Goal: Information Seeking & Learning: Learn about a topic

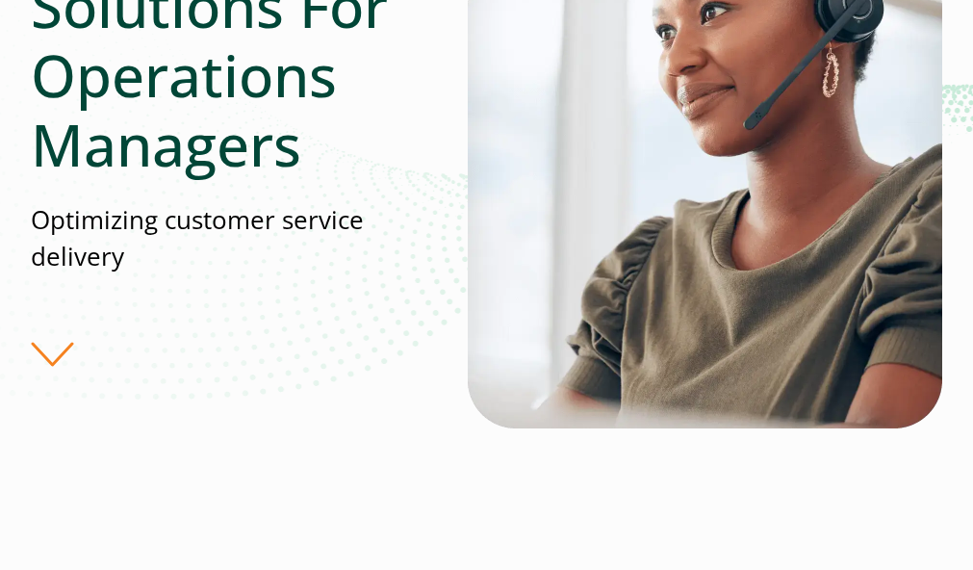
scroll to position [578, 0]
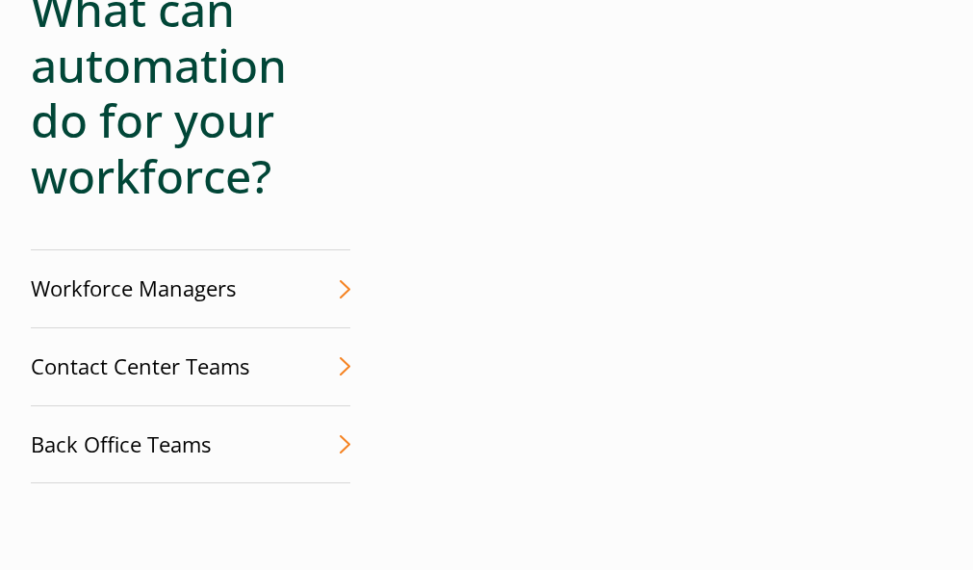
scroll to position [4647, 0]
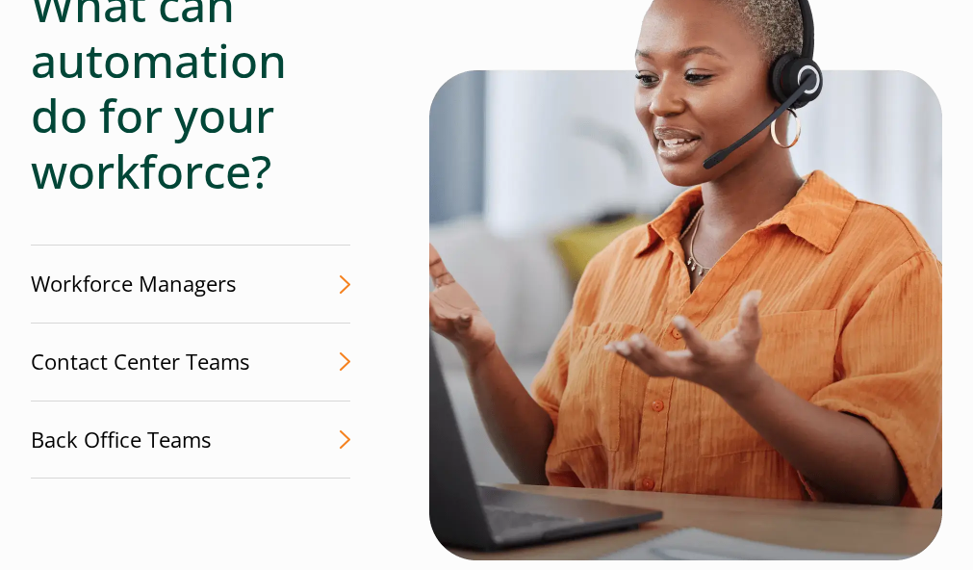
click at [326, 291] on link "Workforce Managers Solve staffing and adherence challenges" at bounding box center [191, 284] width 320 height 79
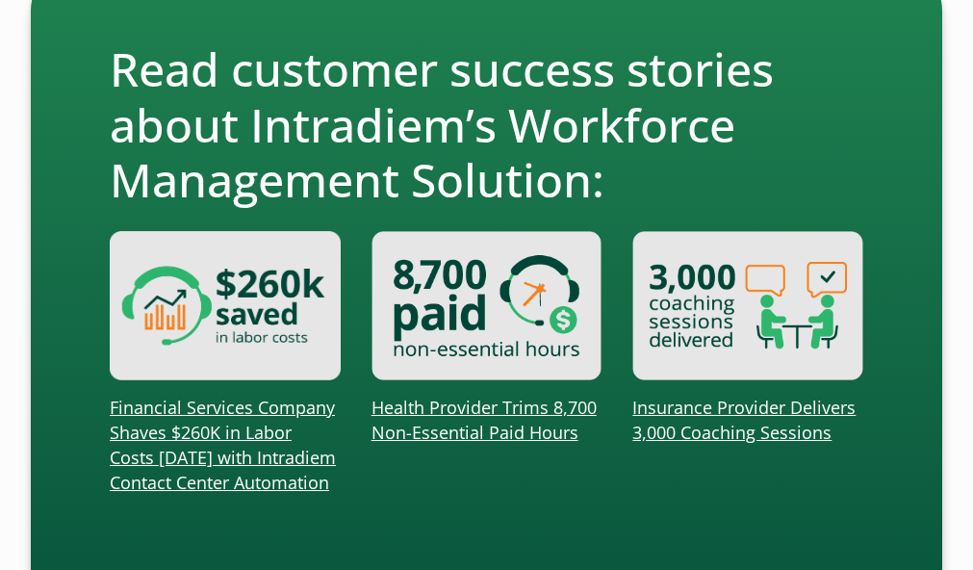
scroll to position [1771, 0]
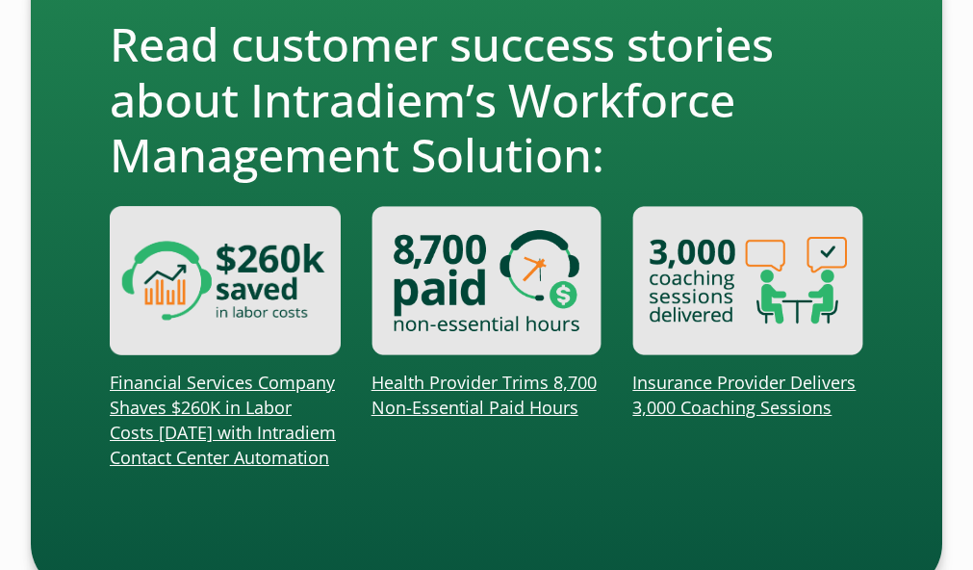
click at [226, 435] on link "Financial Services Company Shaves $260K in Labor Costs in Six Months with Intra…" at bounding box center [223, 420] width 226 height 98
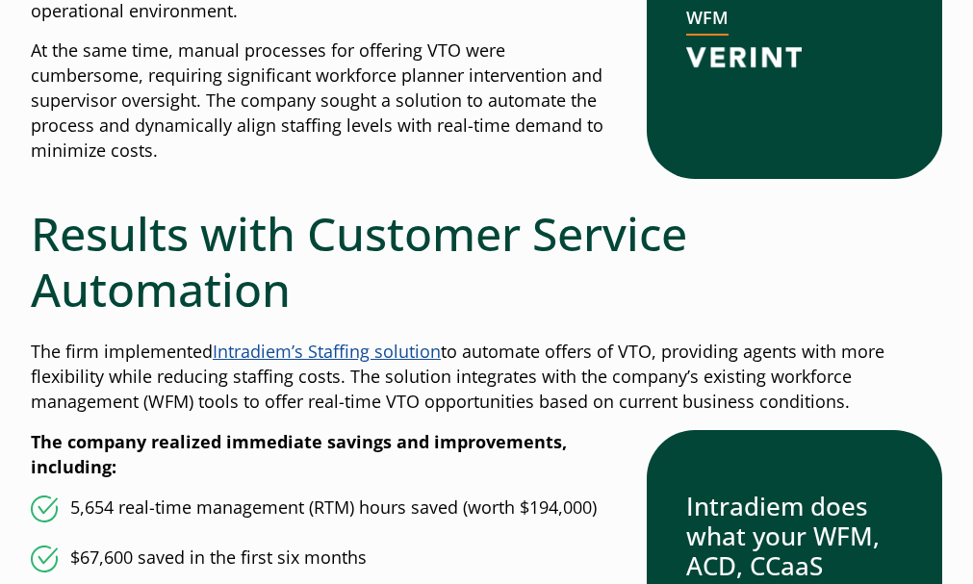
scroll to position [1682, 0]
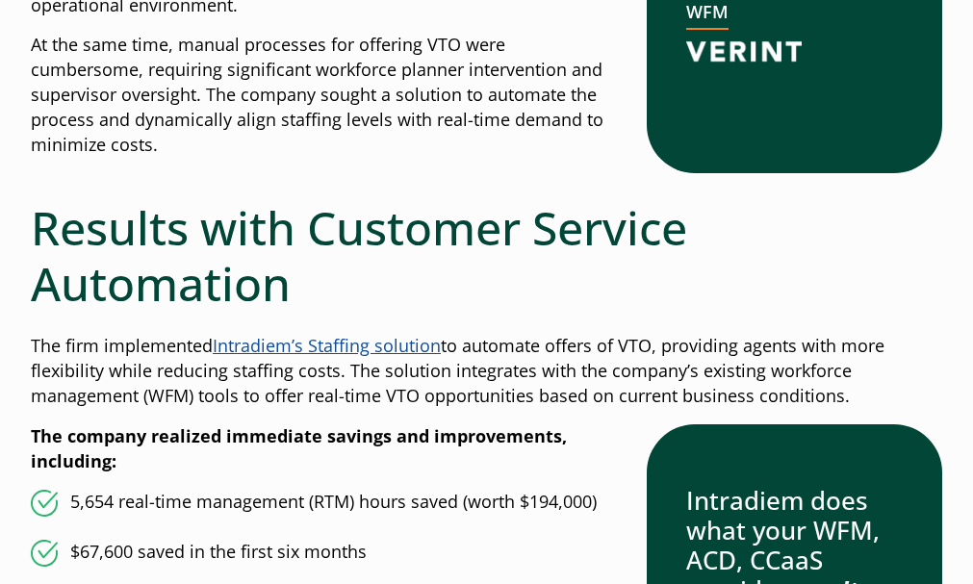
click at [324, 341] on link "Intradiem’s Staffing solutio" at bounding box center [322, 345] width 218 height 23
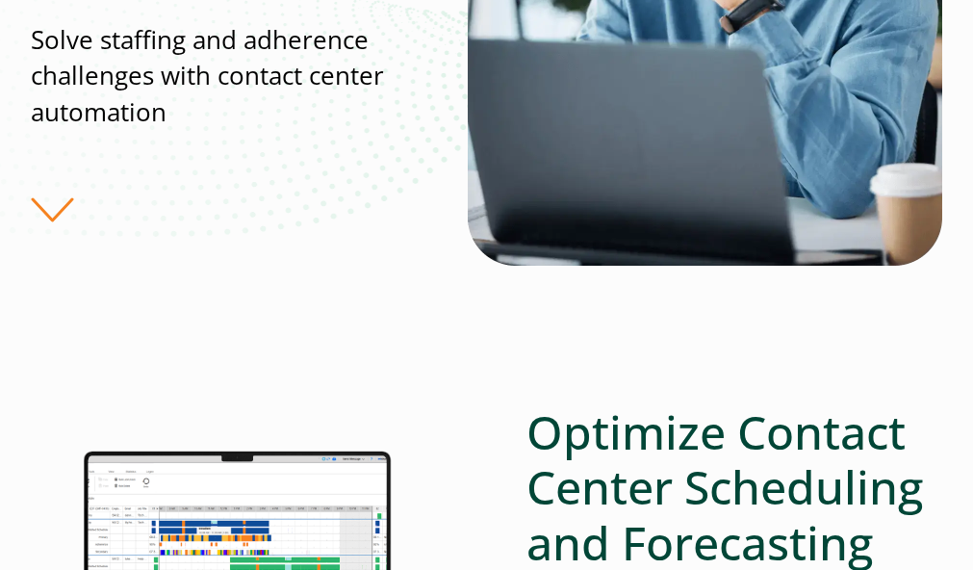
scroll to position [539, 0]
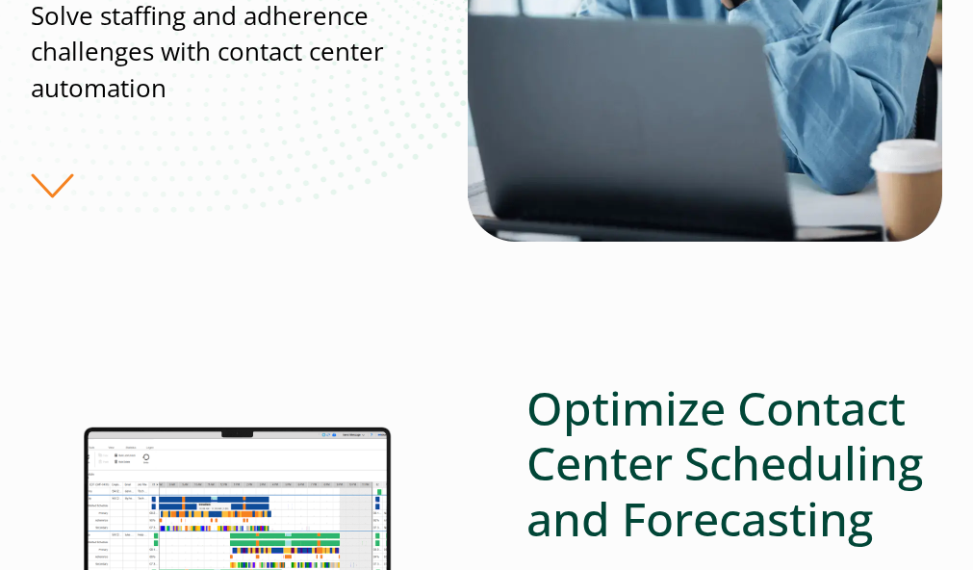
click at [205, 86] on p "Solve staffing and adherence challenges with contact center automation" at bounding box center [230, 52] width 398 height 108
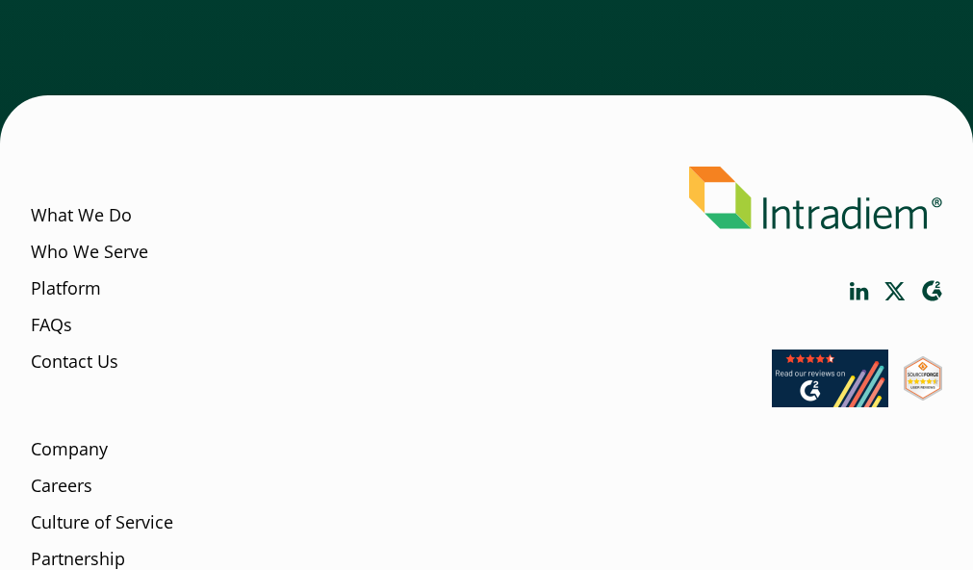
scroll to position [5159, 0]
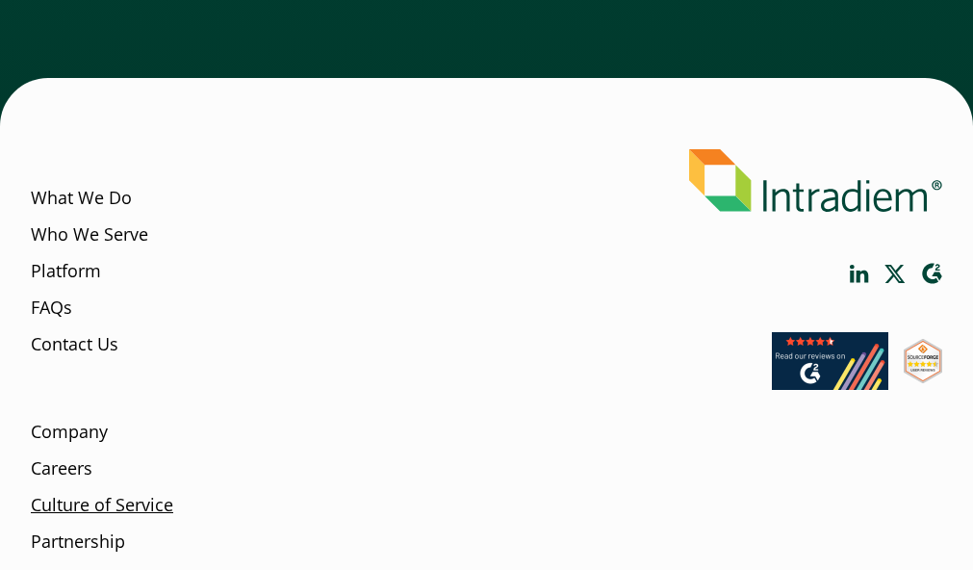
click at [83, 513] on link "Culture of Service" at bounding box center [102, 505] width 142 height 25
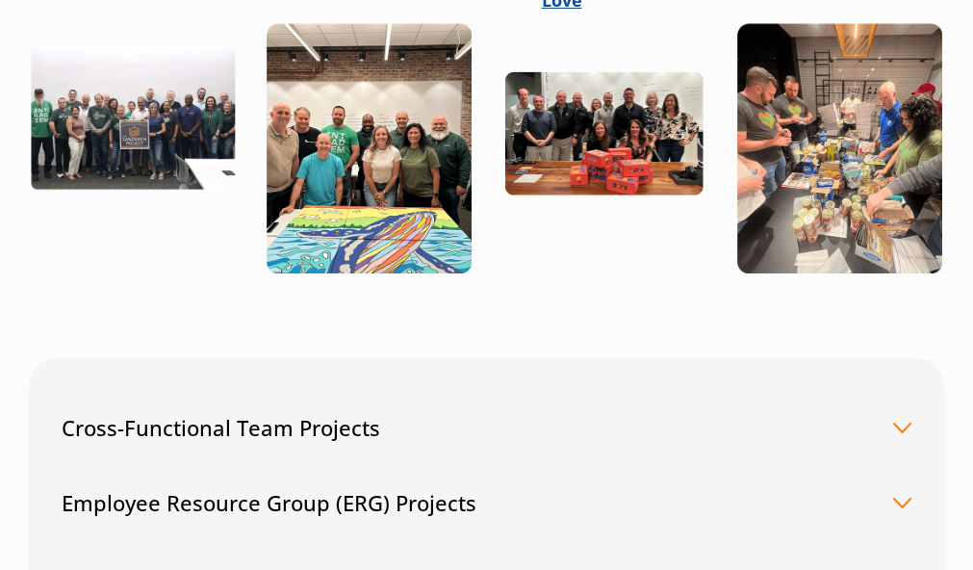
scroll to position [2440, 0]
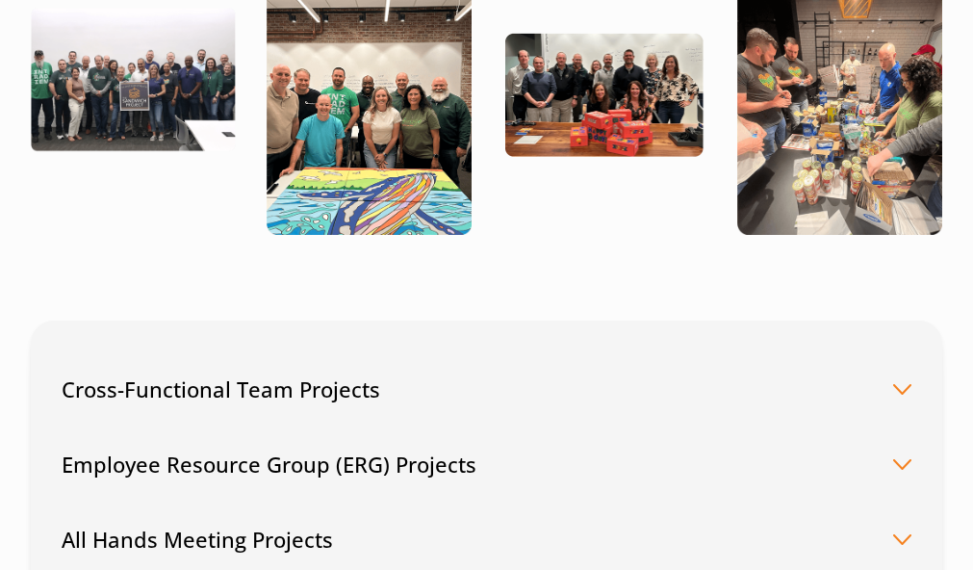
click at [899, 351] on button "Cross-Functional Team Projects" at bounding box center [487, 388] width 850 height 75
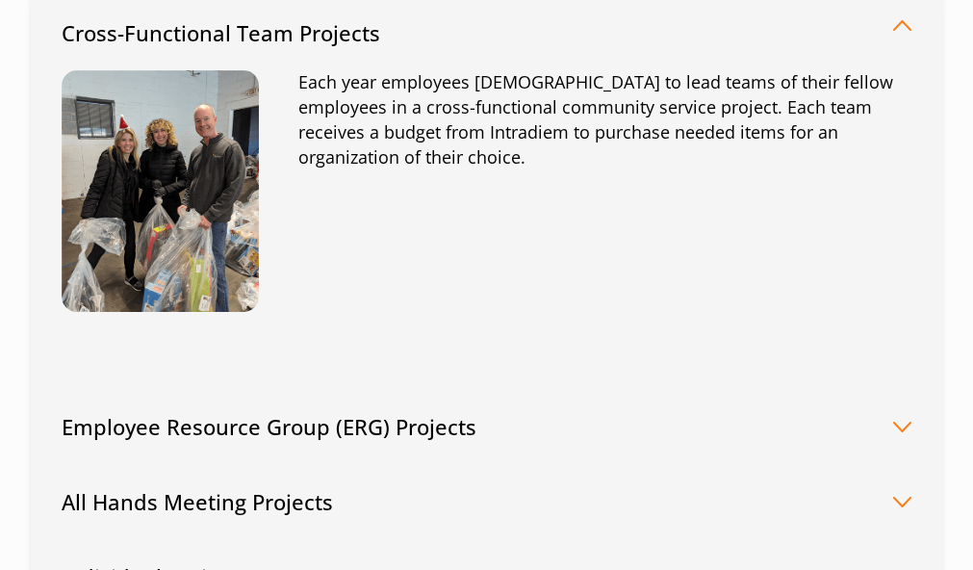
scroll to position [2825, 0]
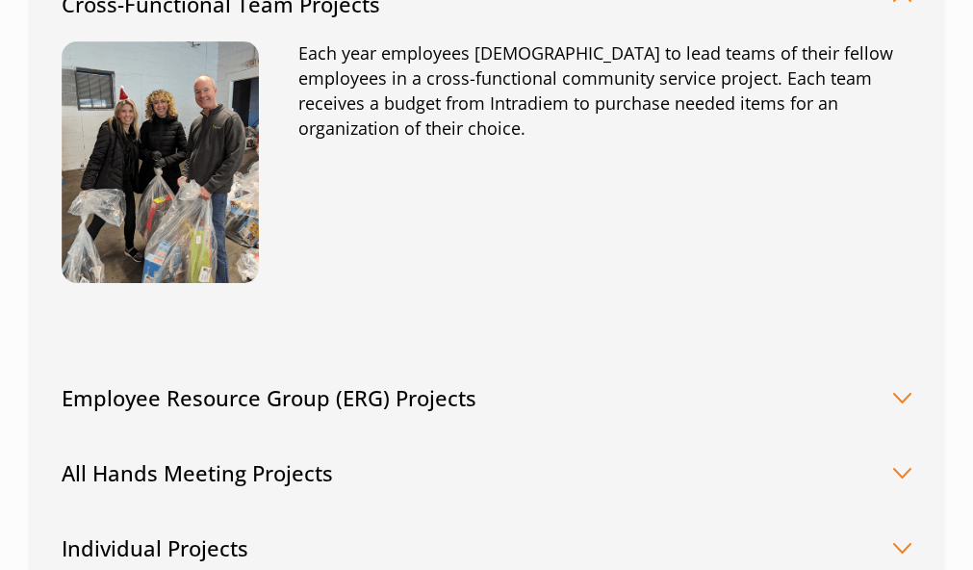
click at [903, 435] on button "All Hands Meeting Projects" at bounding box center [487, 472] width 850 height 75
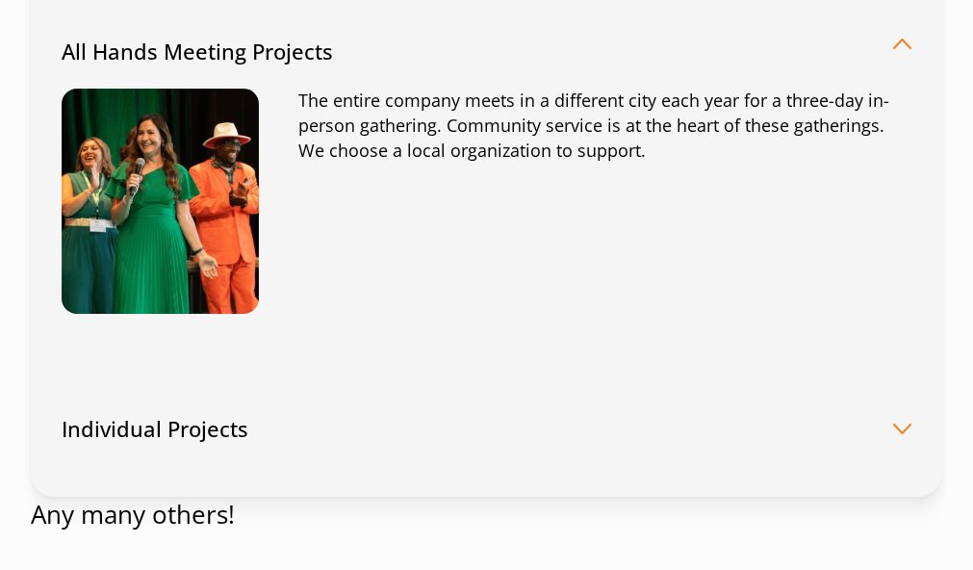
scroll to position [3274, 0]
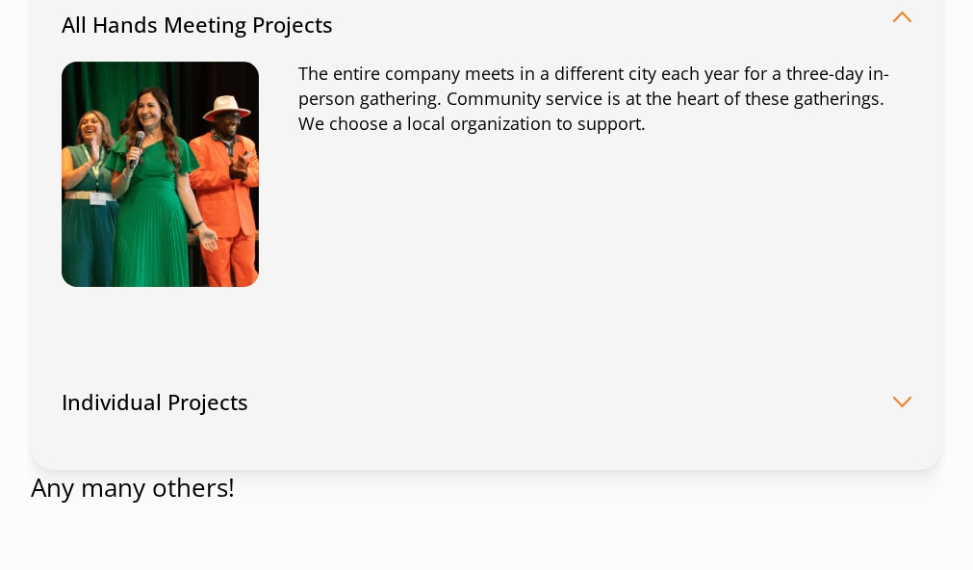
click at [898, 364] on button "Individual Projects" at bounding box center [487, 401] width 850 height 75
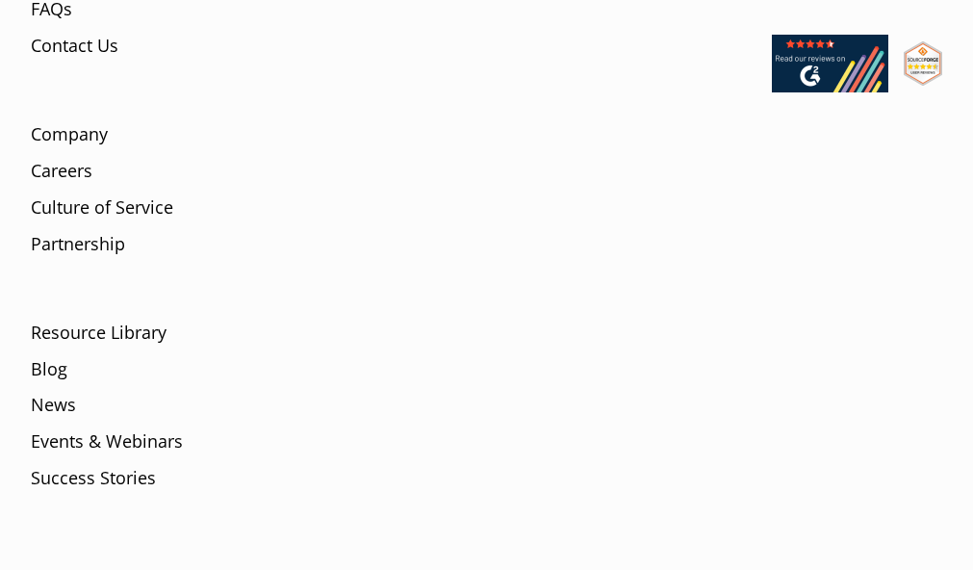
scroll to position [5737, 0]
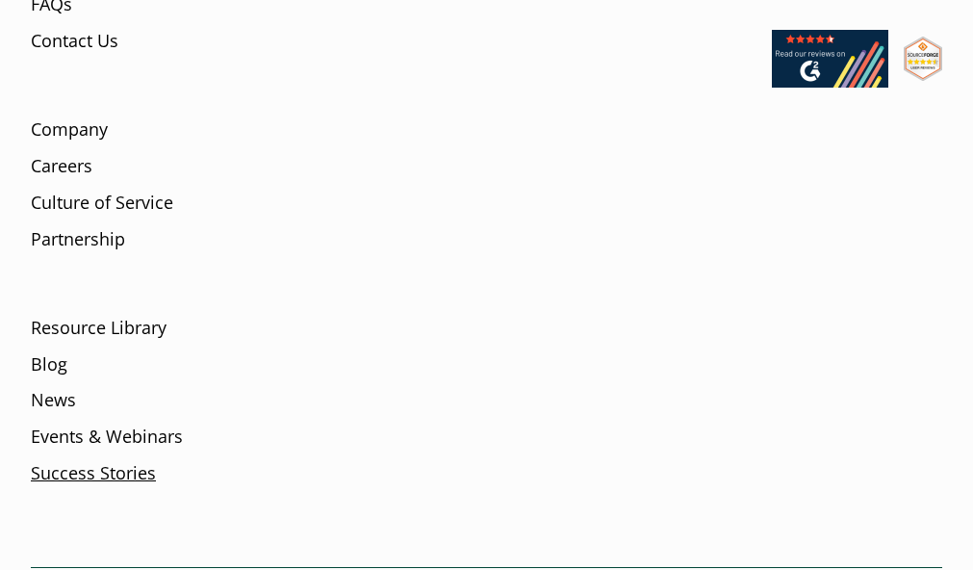
click at [83, 461] on link "Success Stories" at bounding box center [93, 473] width 125 height 25
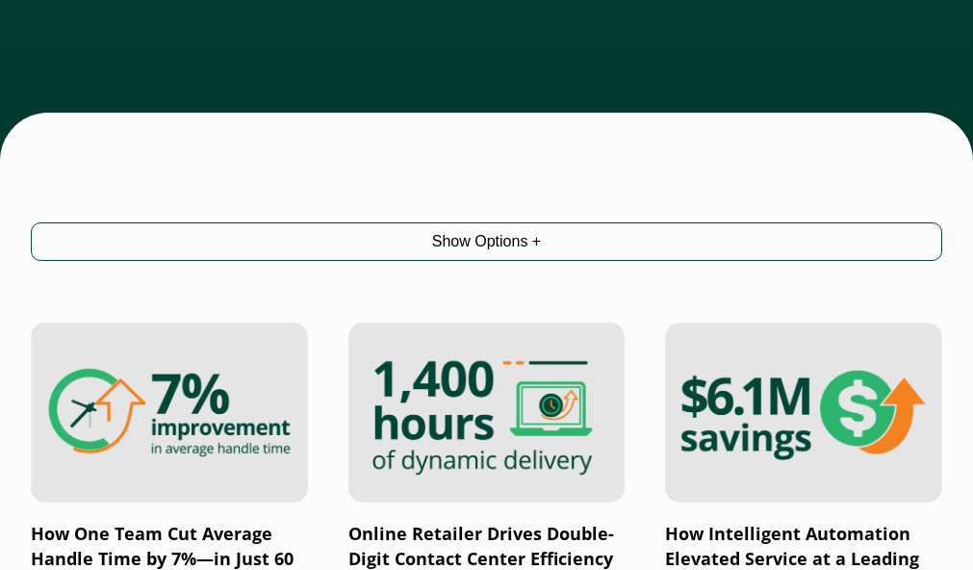
scroll to position [1348, 0]
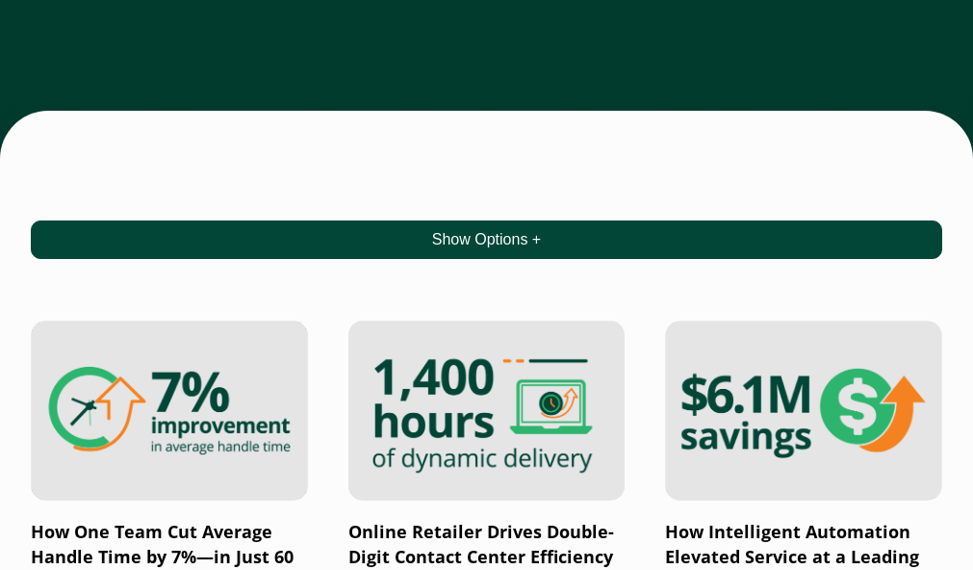
click at [486, 240] on button "Show Options +" at bounding box center [487, 239] width 912 height 39
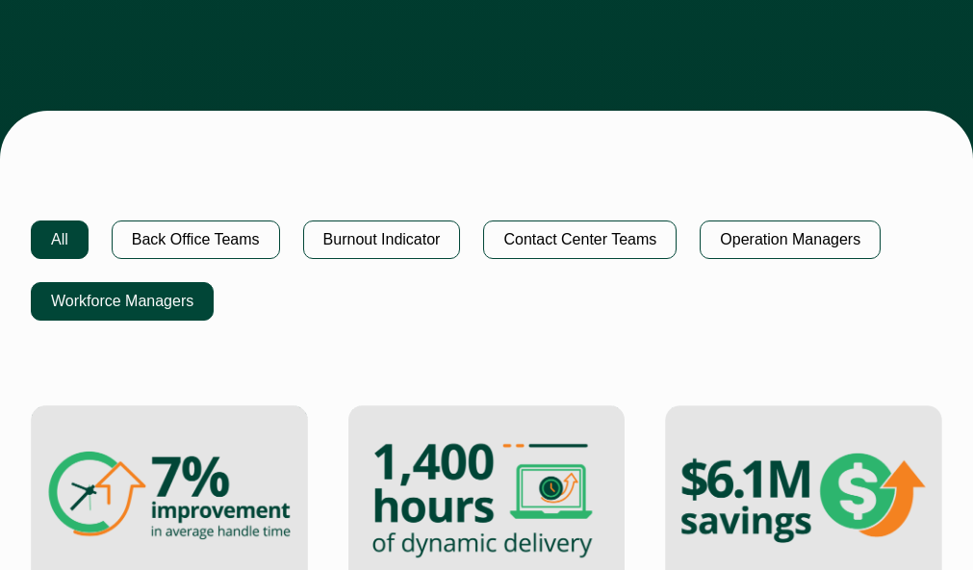
click at [115, 312] on button "Workforce Managers" at bounding box center [122, 301] width 183 height 39
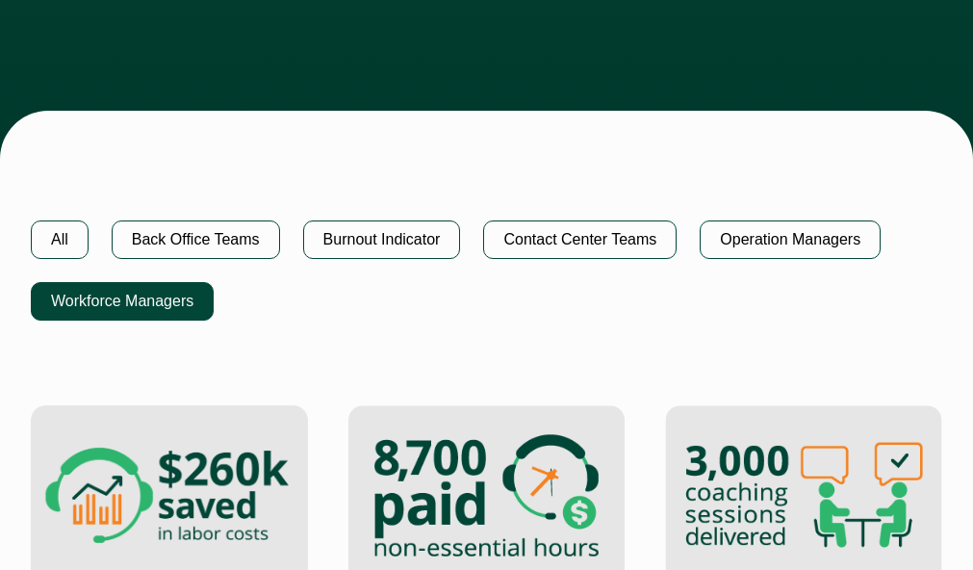
click at [114, 301] on button "Workforce Managers" at bounding box center [122, 301] width 183 height 39
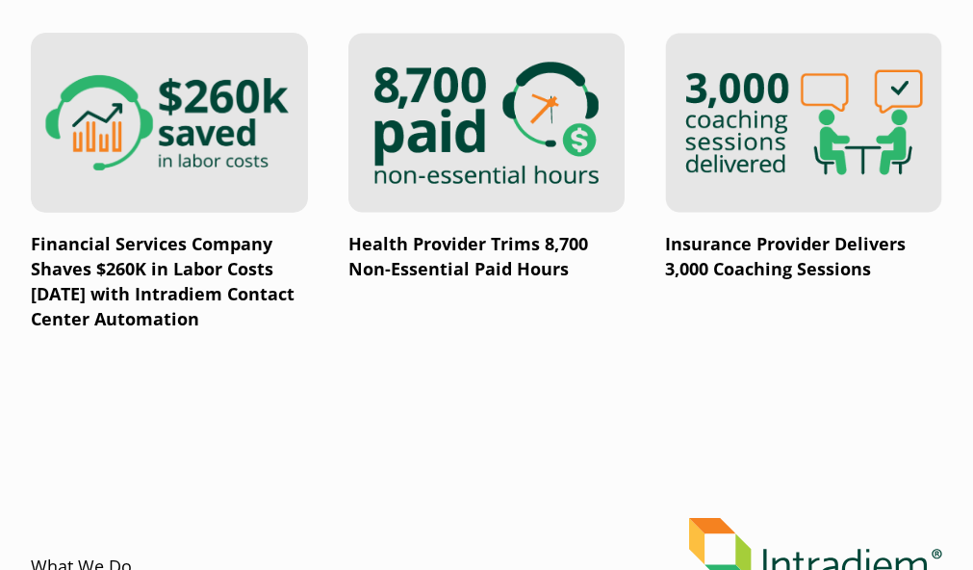
scroll to position [1733, 0]
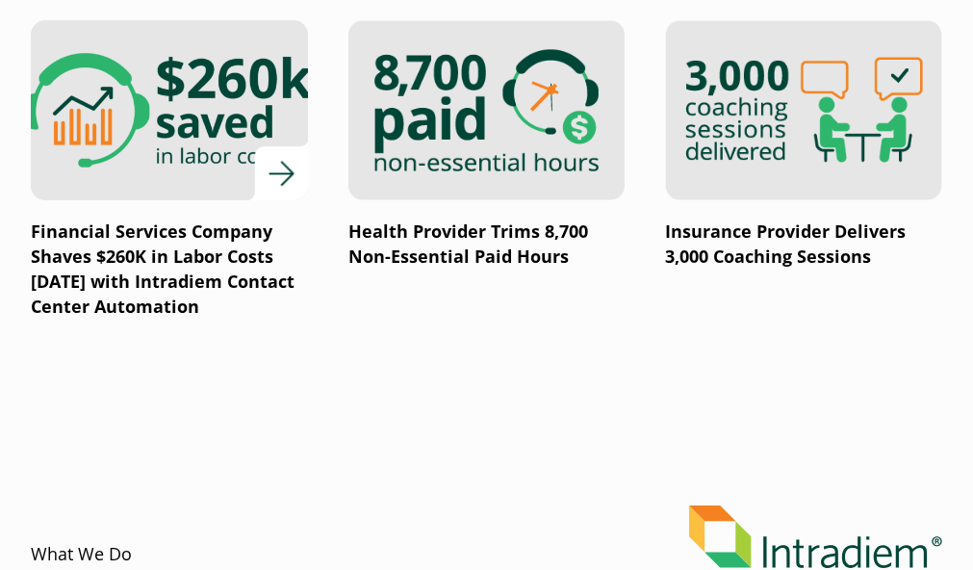
click at [164, 258] on p "Financial Services Company Shaves $260K in Labor Costs [DATE] with Intradiem Co…" at bounding box center [169, 269] width 277 height 100
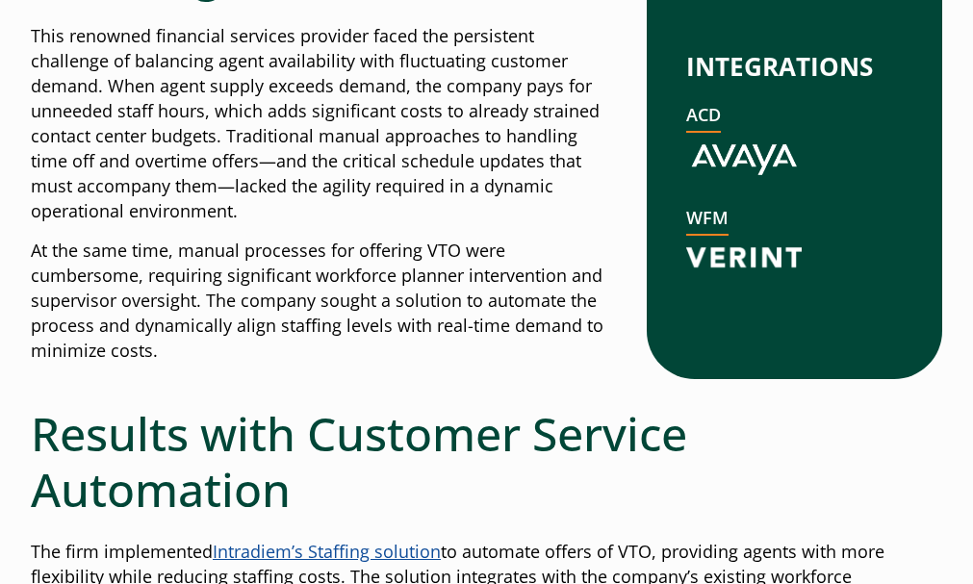
scroll to position [1658, 0]
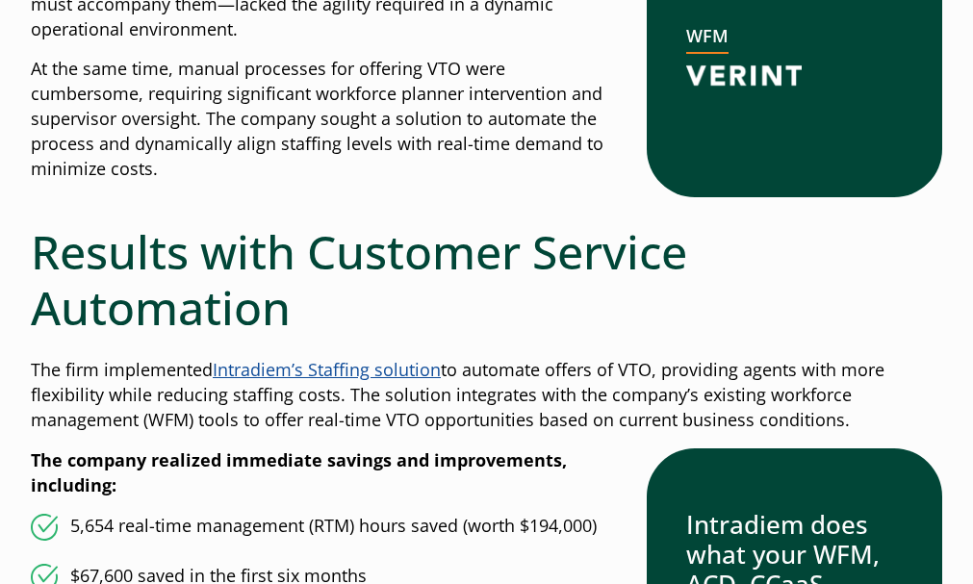
click at [314, 367] on link "Intradiem’s Staffing solutio" at bounding box center [322, 369] width 218 height 23
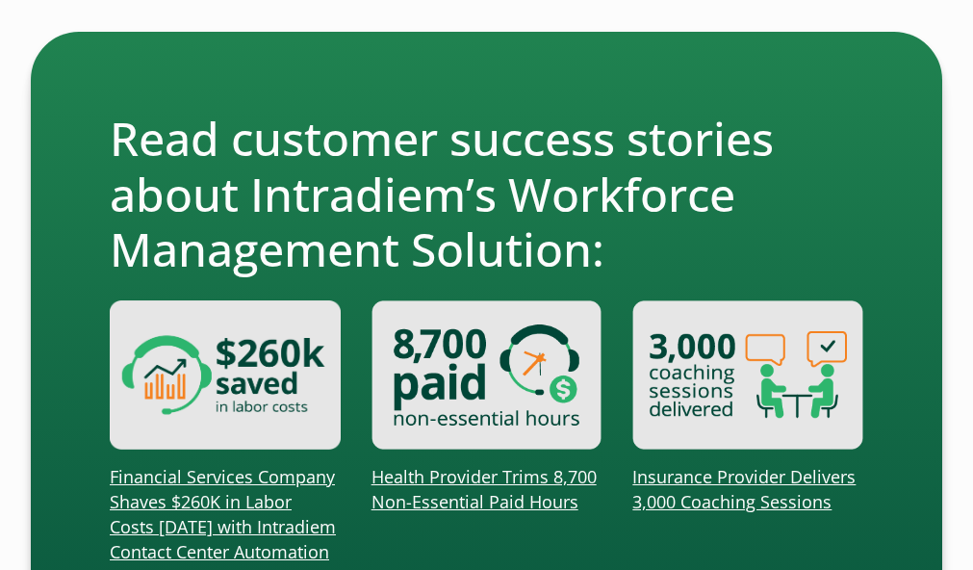
scroll to position [1720, 0]
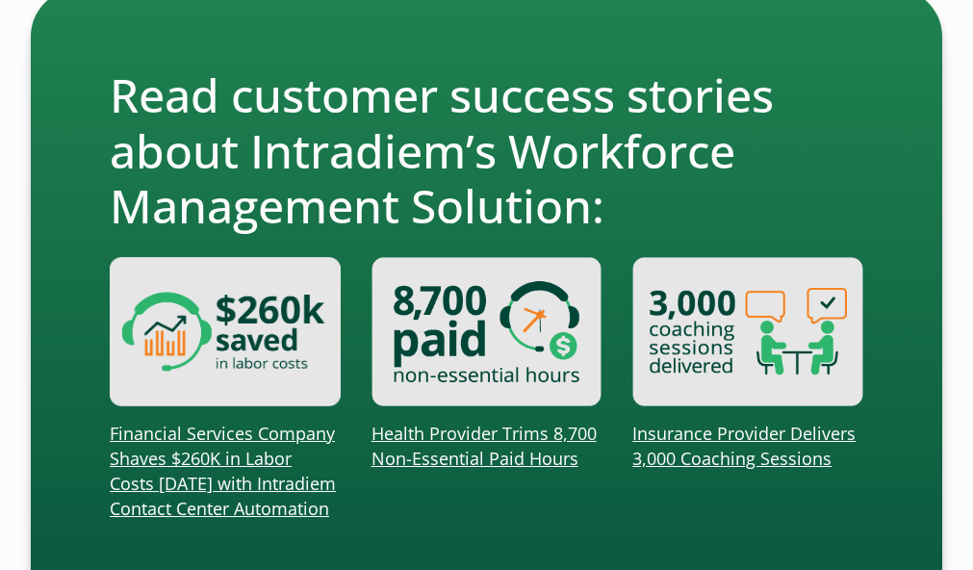
click at [512, 459] on link "Health Provider Trims 8,700 Non-Essential Paid Hours" at bounding box center [484, 446] width 225 height 48
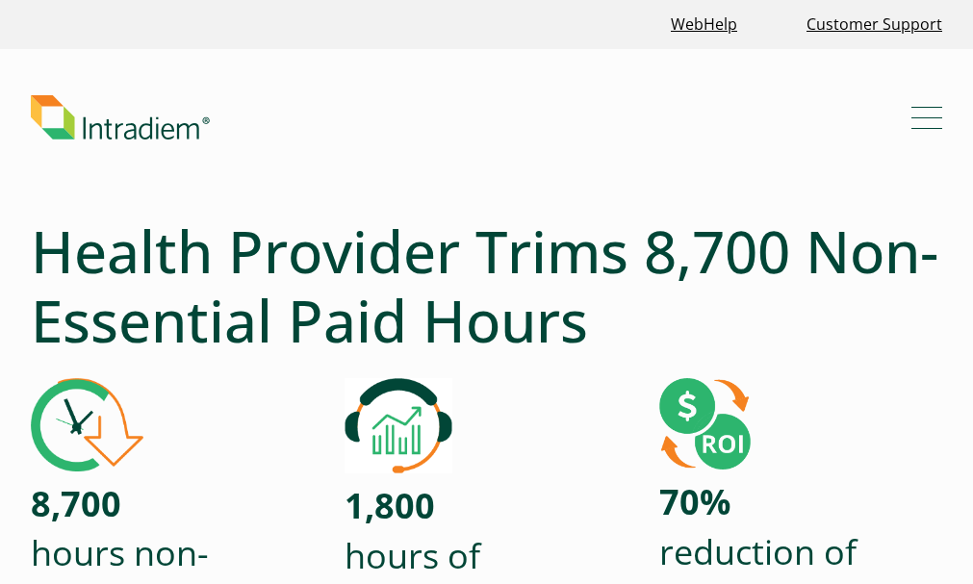
drag, startPoint x: 0, startPoint y: 0, endPoint x: 913, endPoint y: 117, distance: 920.1
click at [913, 117] on span "Mobile Navigation Button" at bounding box center [927, 118] width 31 height 2
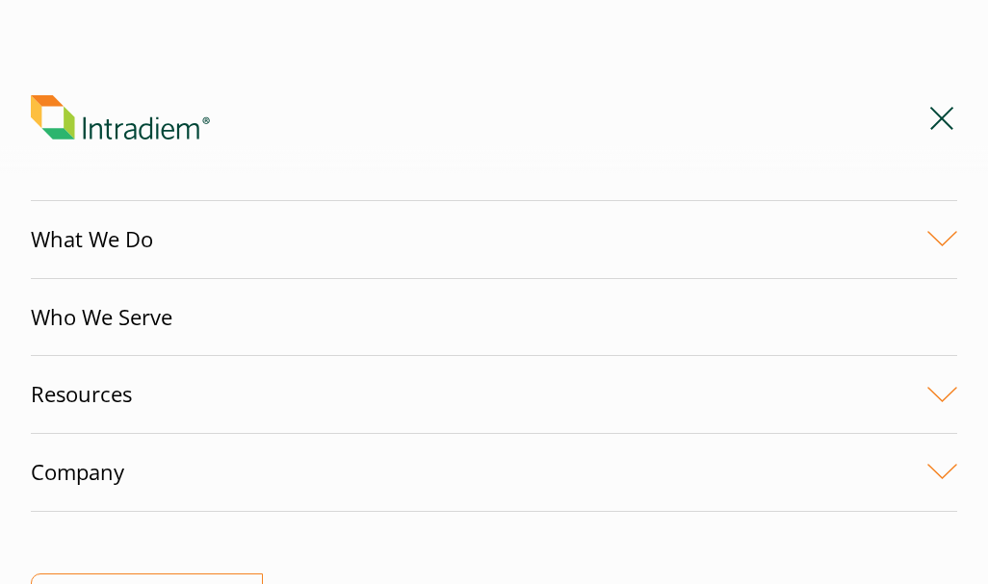
click at [941, 257] on link "What We Do" at bounding box center [494, 239] width 926 height 77
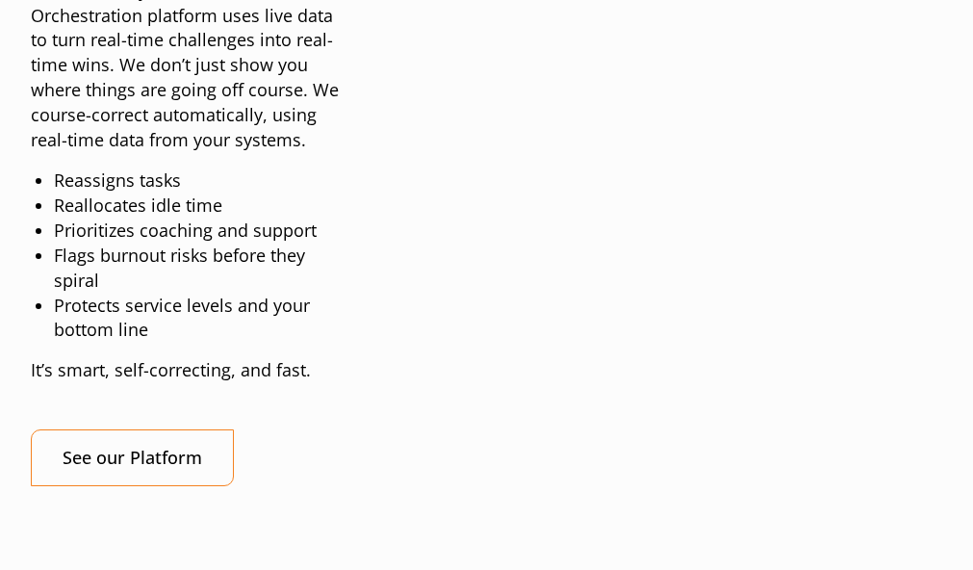
scroll to position [2105, 0]
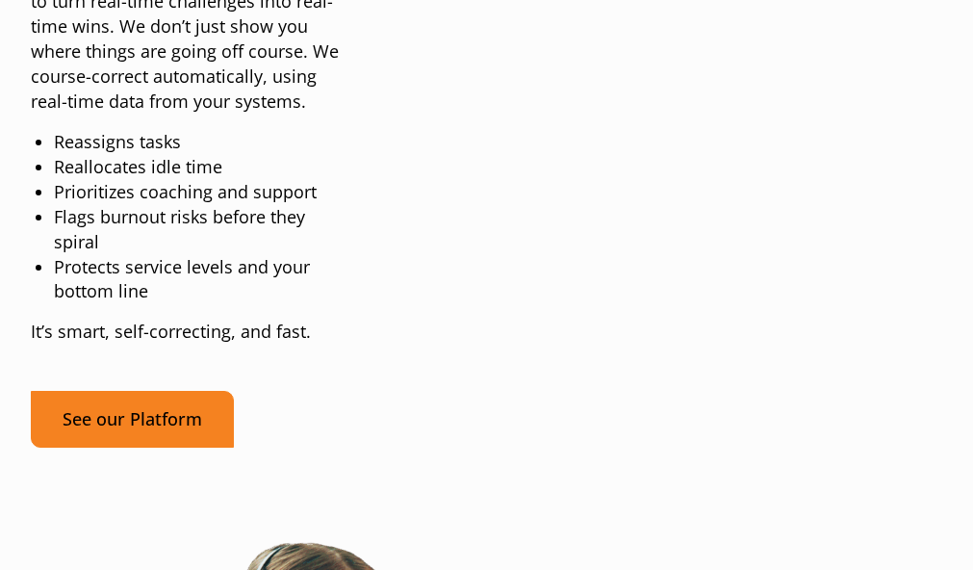
click at [137, 435] on link "See our Platform" at bounding box center [132, 419] width 203 height 57
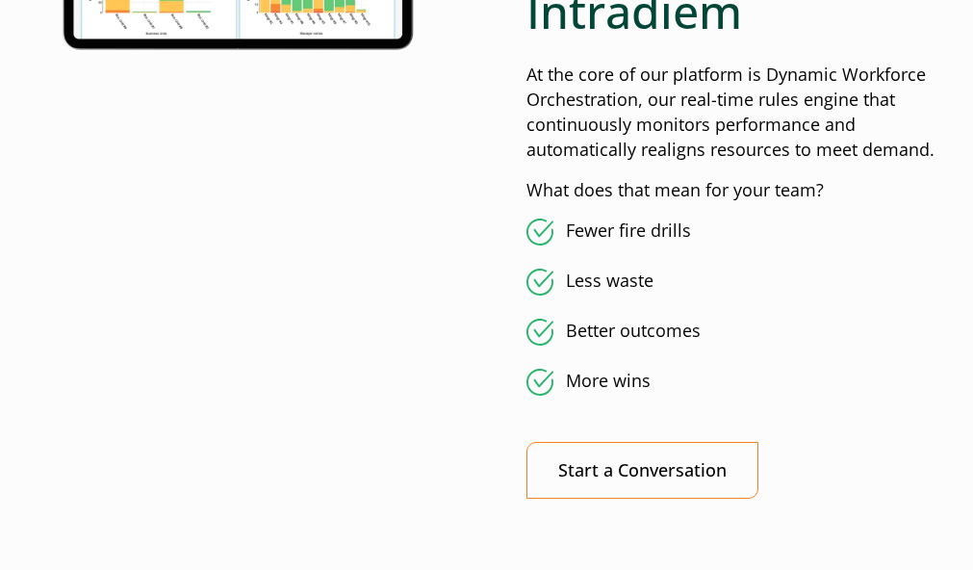
scroll to position [1194, 0]
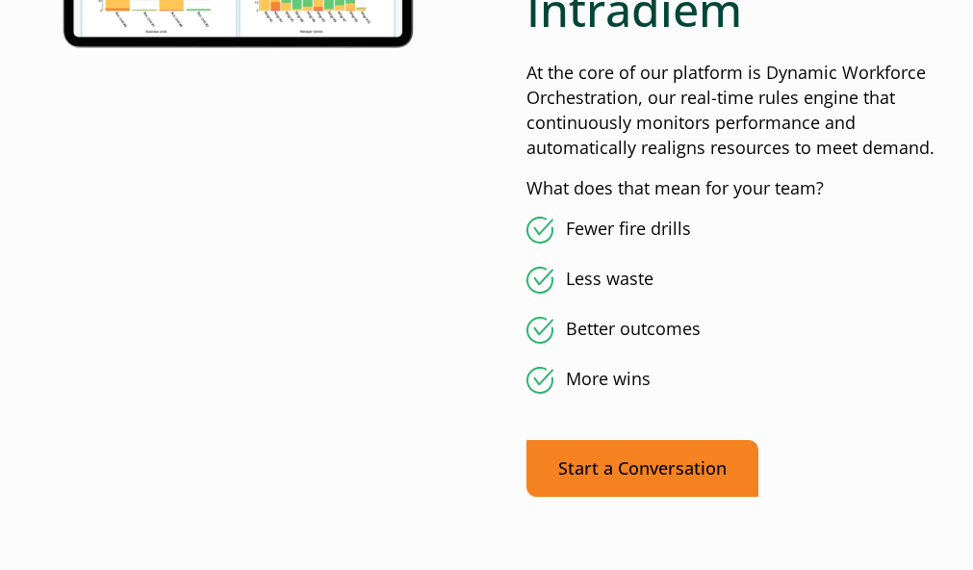
click at [655, 456] on link "Start a Conversation" at bounding box center [643, 468] width 232 height 57
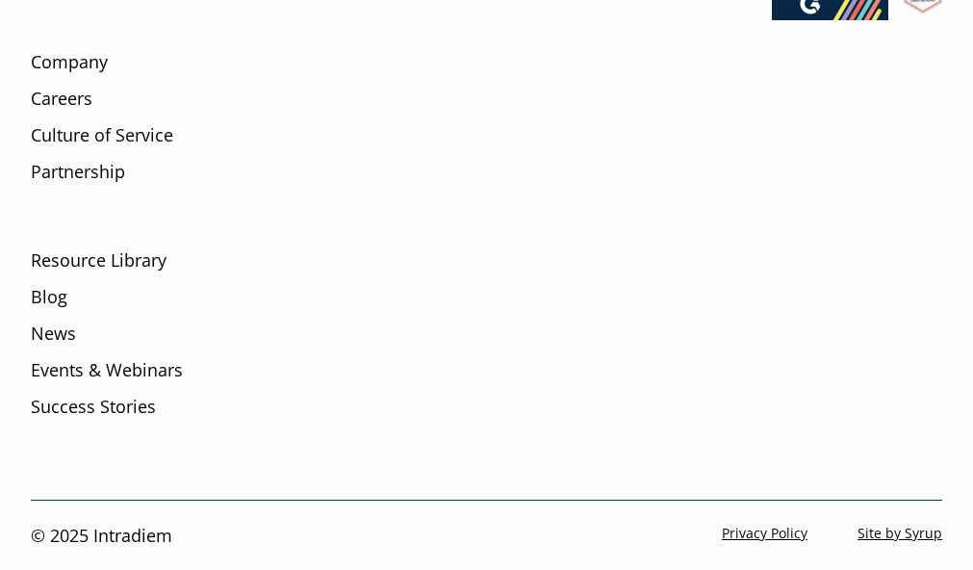
scroll to position [7116, 0]
